Goal: Find contact information: Find contact information

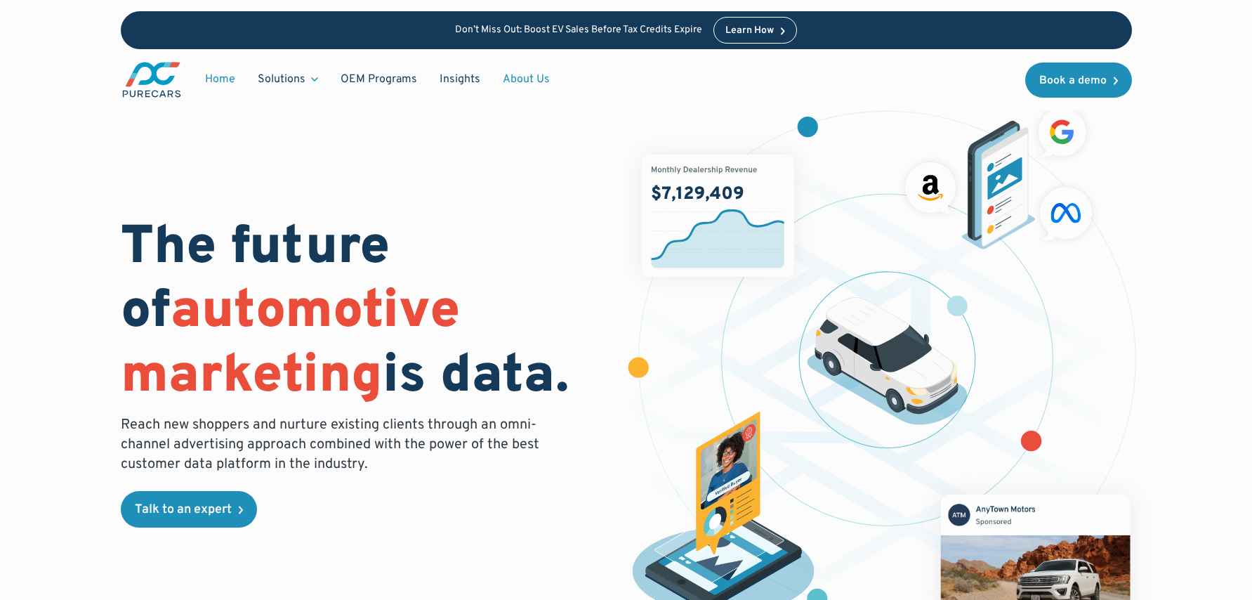
click at [525, 79] on link "About Us" at bounding box center [527, 79] width 70 height 27
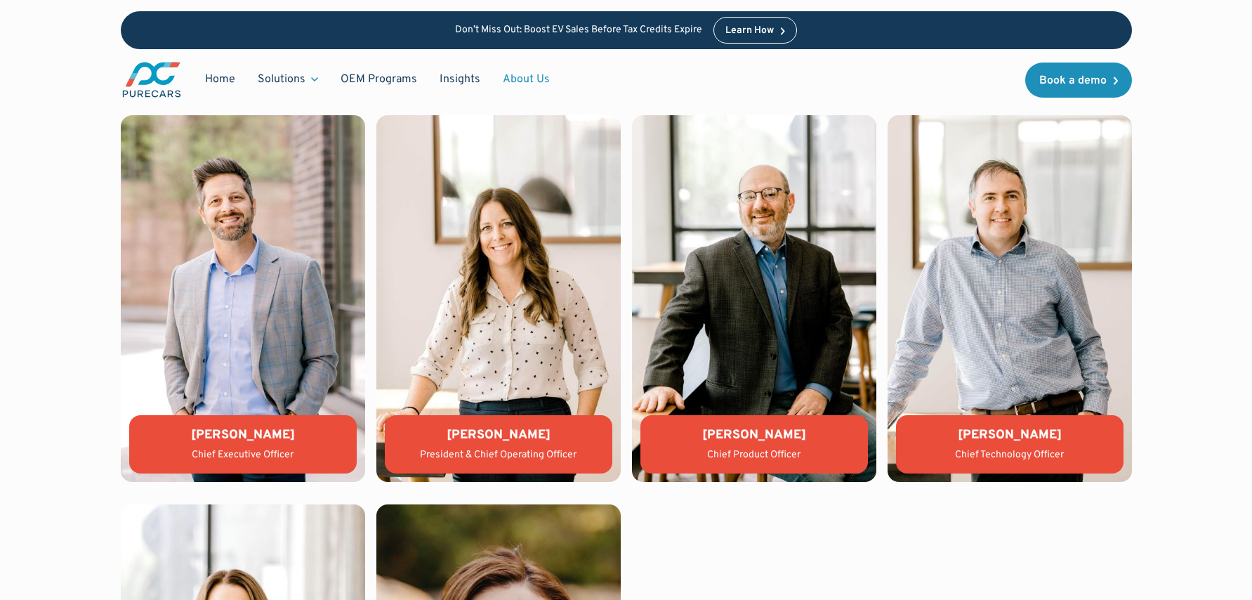
scroll to position [2993, 0]
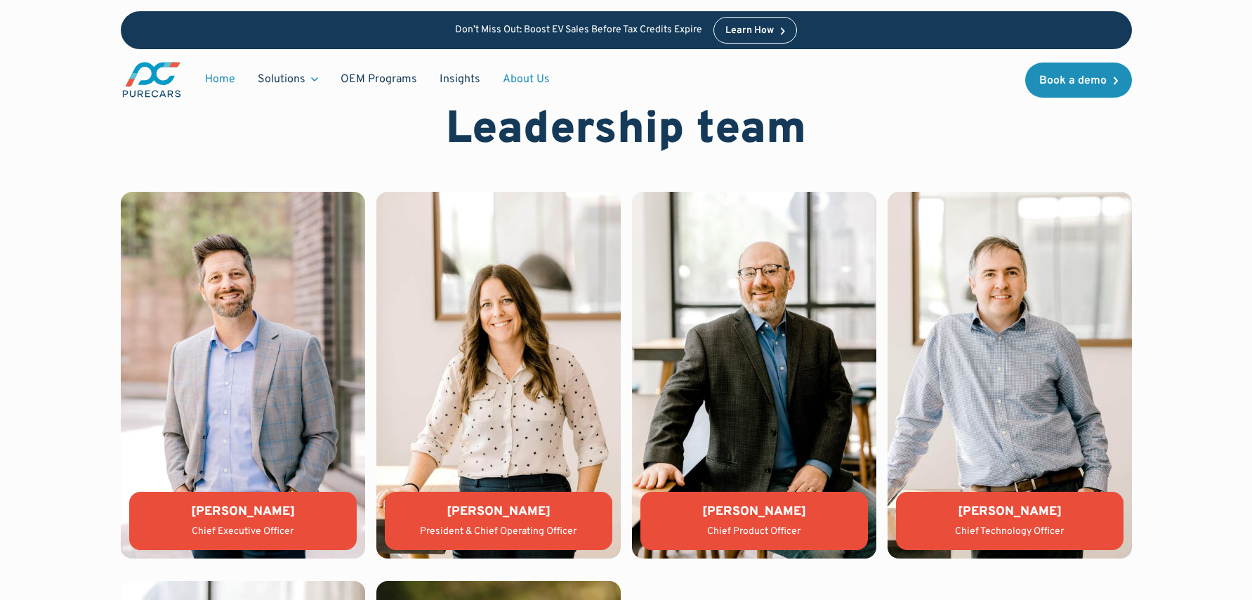
click at [220, 81] on link "Home" at bounding box center [220, 79] width 53 height 27
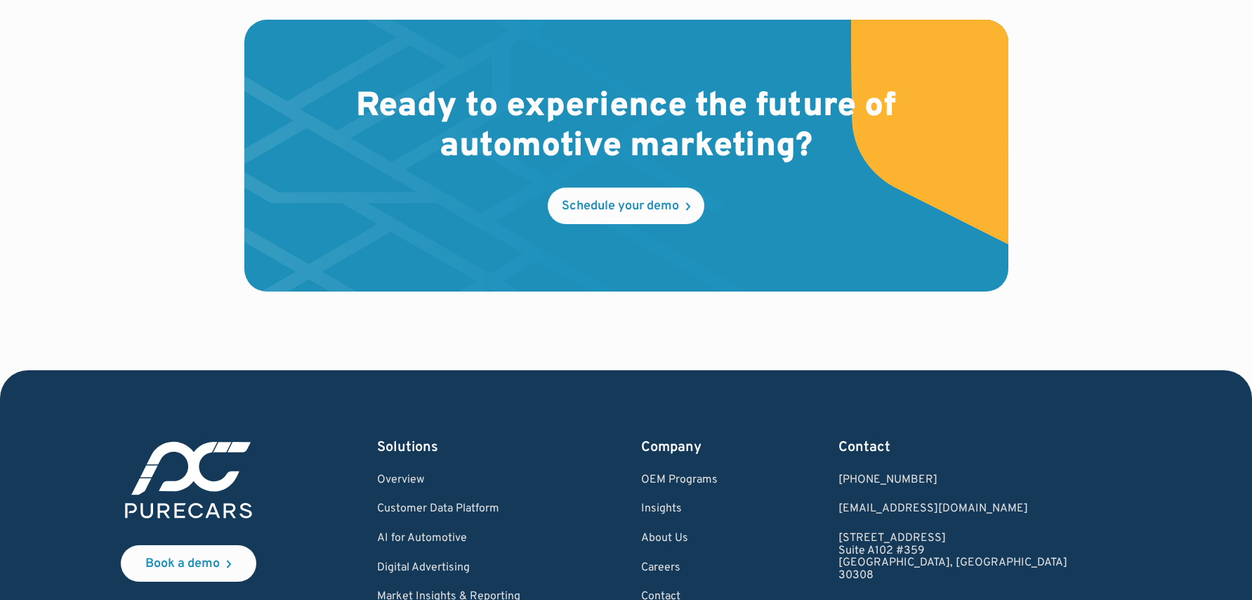
scroll to position [4202, 0]
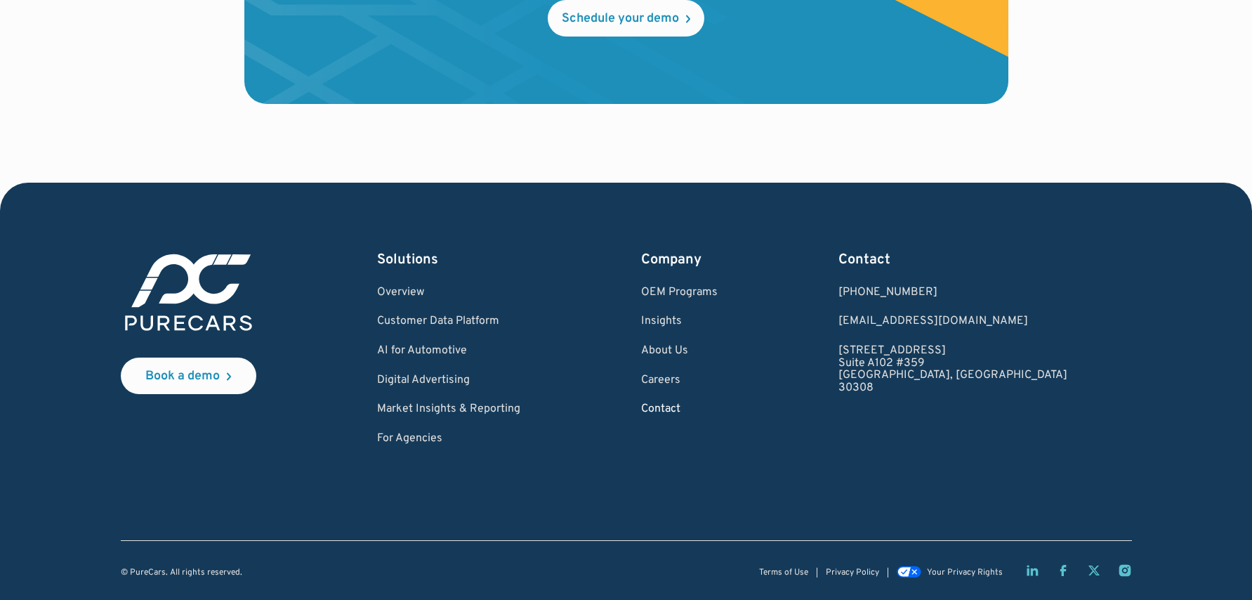
click at [718, 409] on link "Contact" at bounding box center [679, 409] width 77 height 13
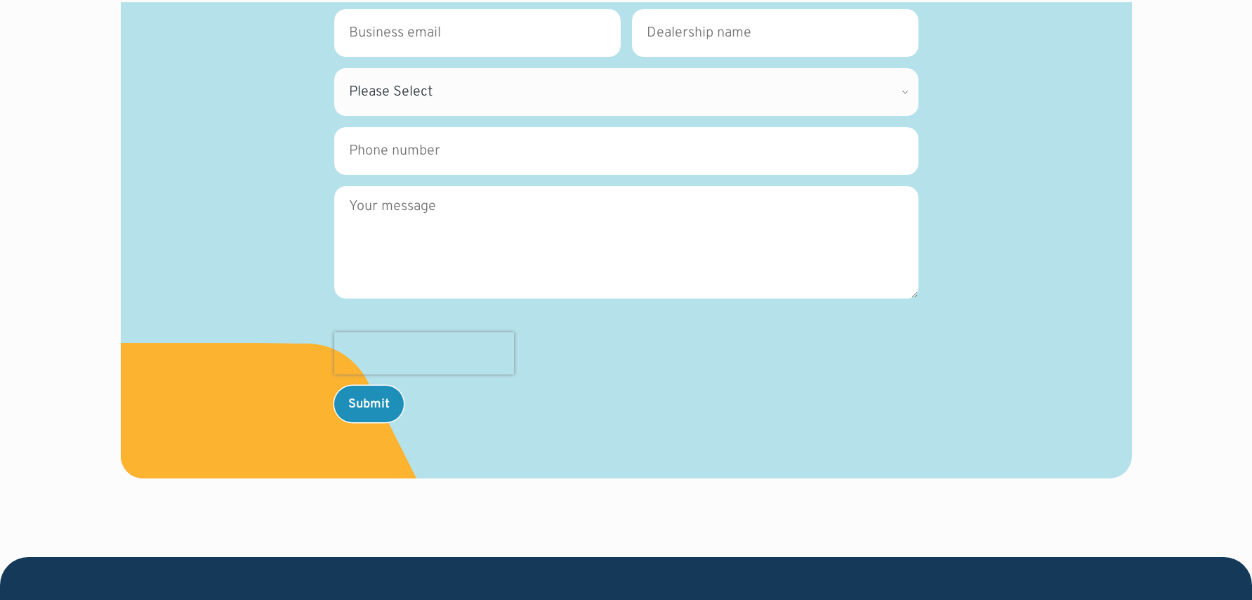
scroll to position [492, 0]
